Goal: Information Seeking & Learning: Find contact information

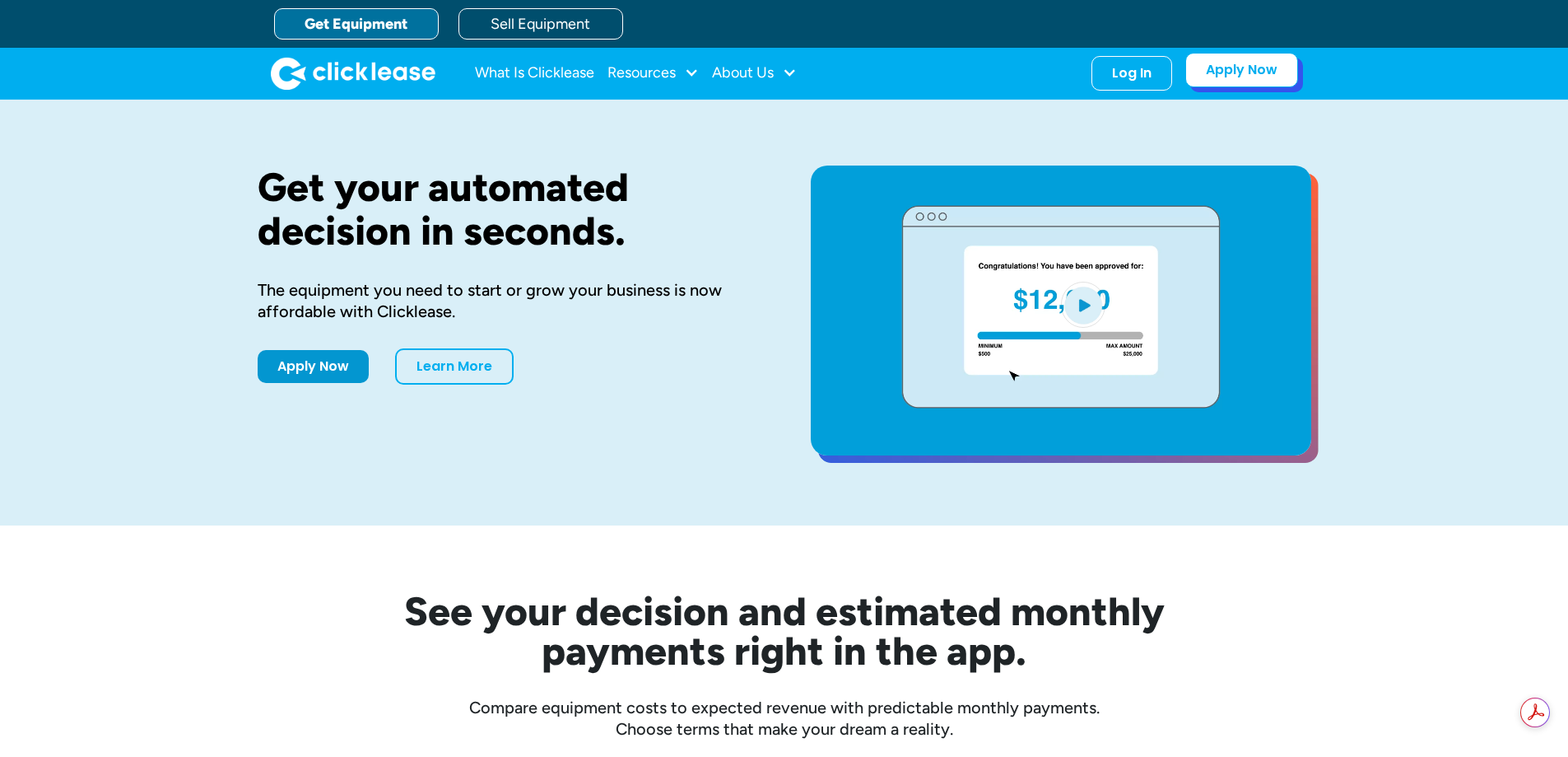
click at [1253, 72] on link "Apply Now" at bounding box center [1241, 70] width 112 height 34
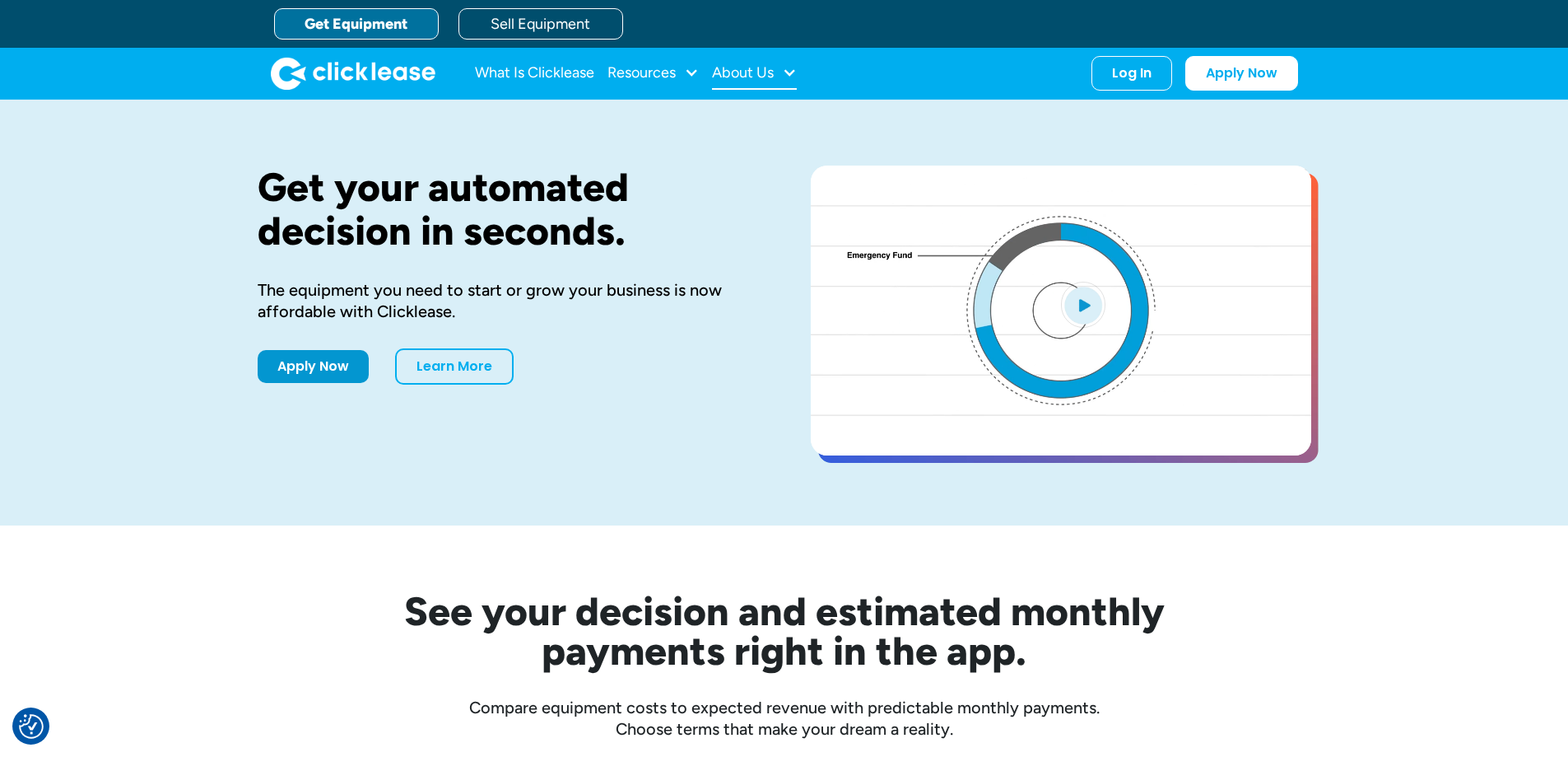
click at [762, 62] on div "About Us" at bounding box center [754, 73] width 85 height 33
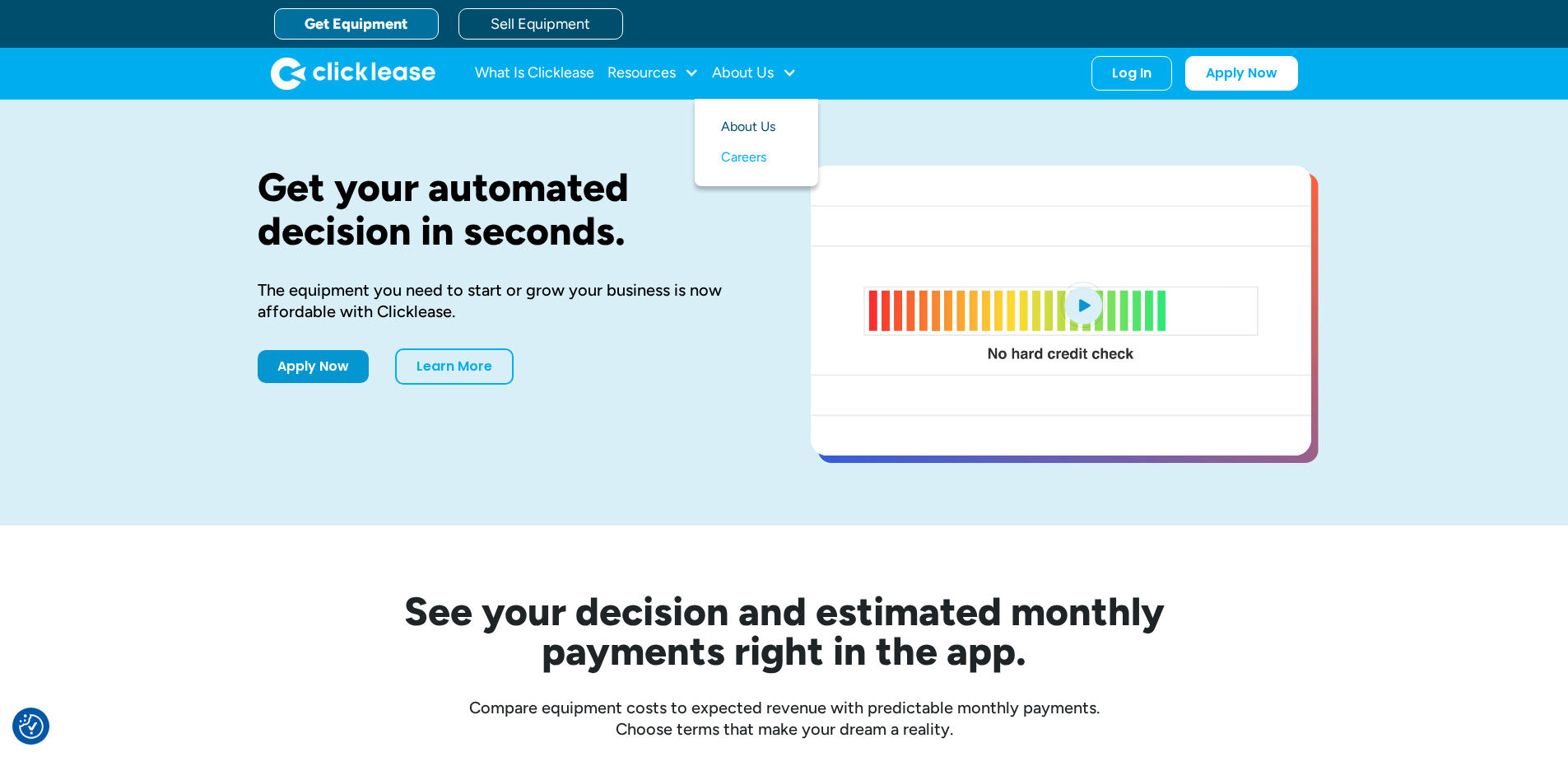
click at [752, 126] on link "About Us" at bounding box center [757, 126] width 71 height 31
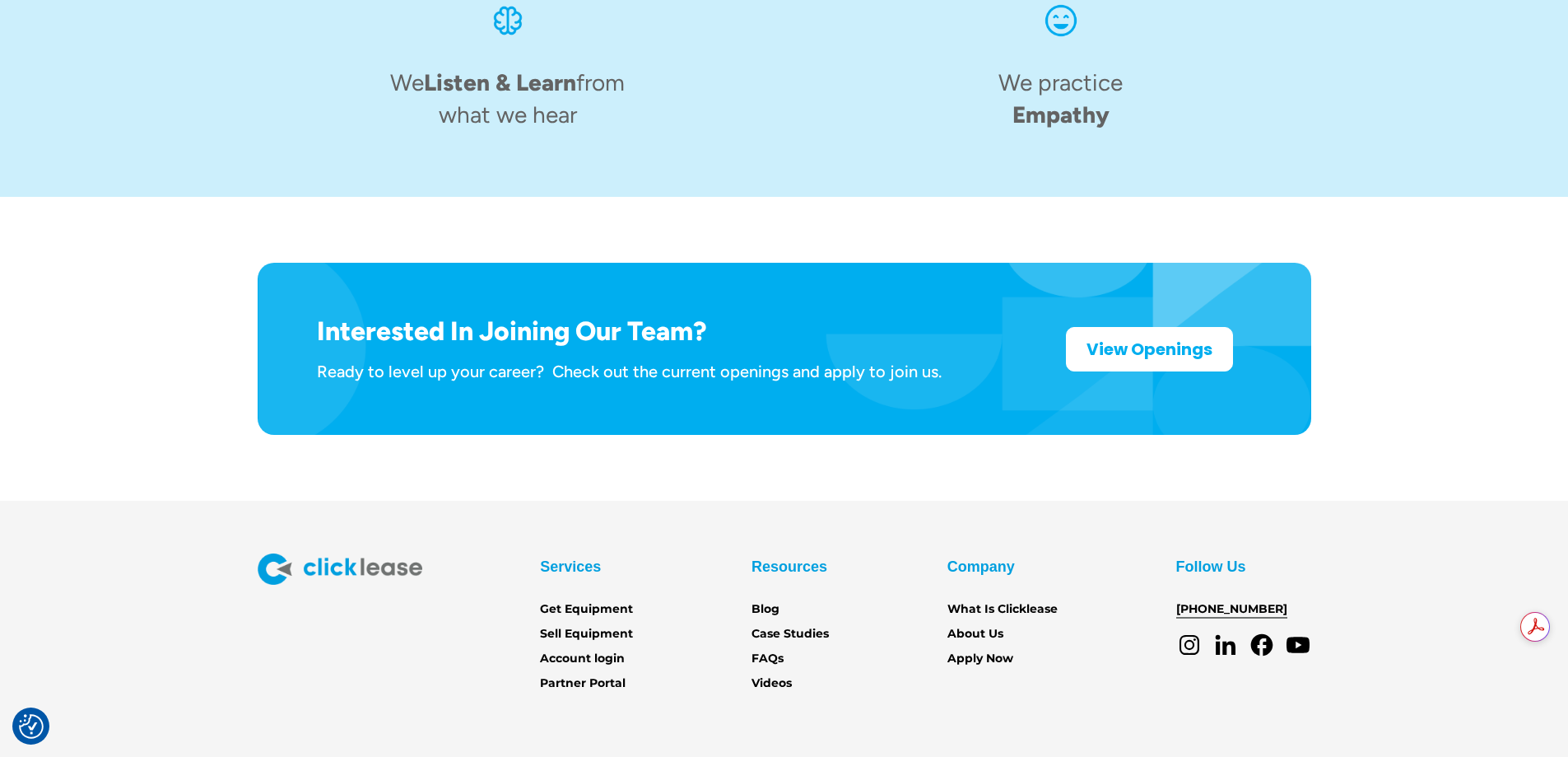
click at [1232, 601] on link "[PHONE_NUMBER]" at bounding box center [1232, 609] width 112 height 18
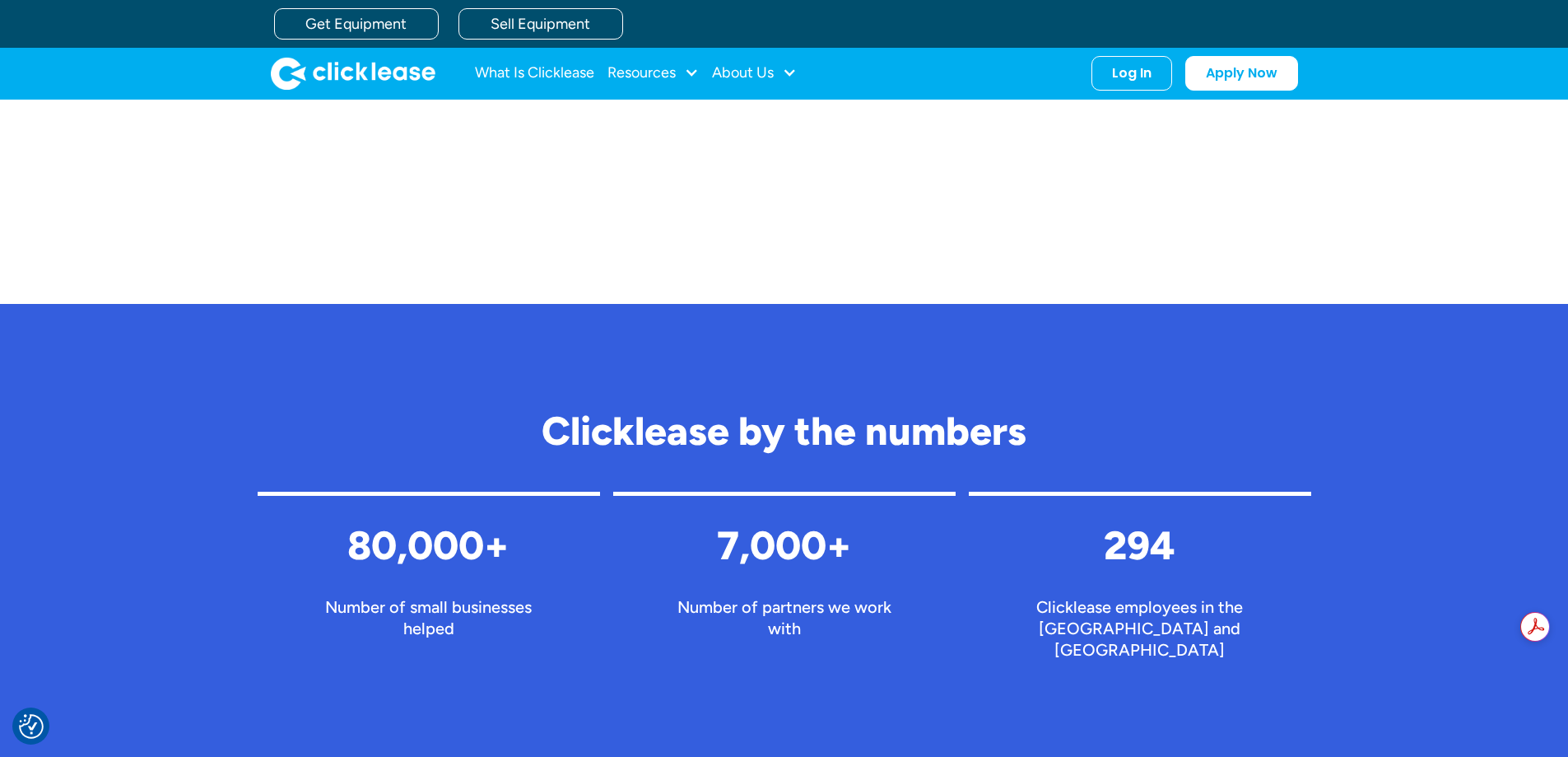
scroll to position [1321, 0]
